Goal: Communication & Community: Answer question/provide support

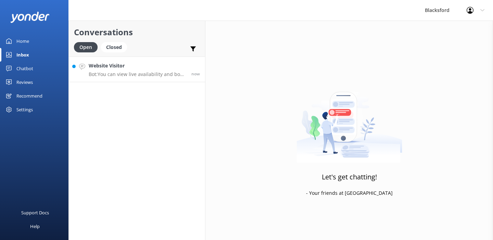
click at [141, 76] on p "Bot: You can view live availability and book your RV online by visiting [URL][D…" at bounding box center [138, 74] width 98 height 6
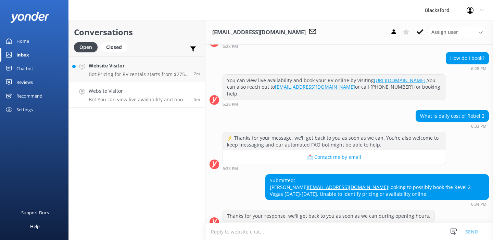
scroll to position [83, 0]
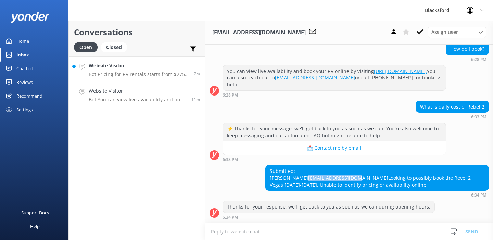
click at [130, 67] on h4 "Website Visitor" at bounding box center [139, 66] width 100 height 8
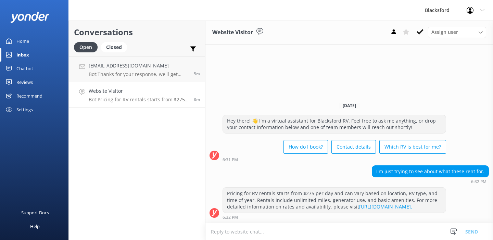
click at [419, 34] on use at bounding box center [420, 31] width 7 height 5
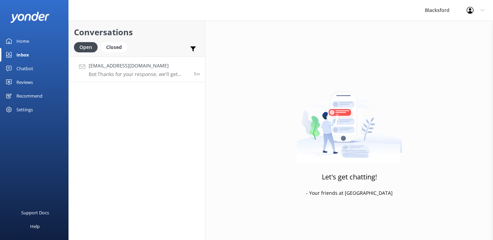
click at [161, 71] on p "Bot: Thanks for your response, we'll get back to you as soon as we can during o…" at bounding box center [139, 74] width 100 height 6
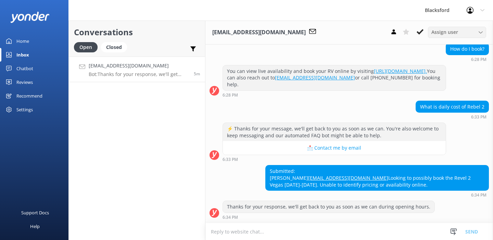
scroll to position [83, 0]
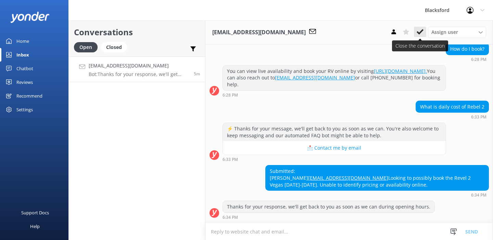
click at [424, 30] on button at bounding box center [420, 32] width 12 height 10
